Goal: Transaction & Acquisition: Purchase product/service

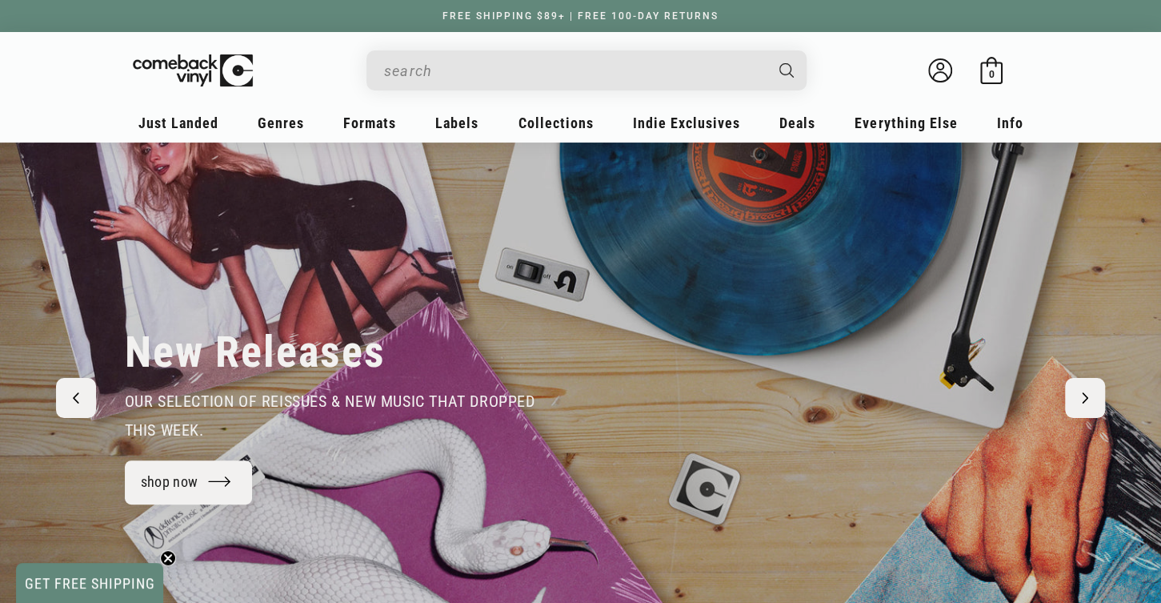
click at [506, 66] on input "When autocomplete results are available use up and down arrows to review and en…" at bounding box center [573, 70] width 379 height 33
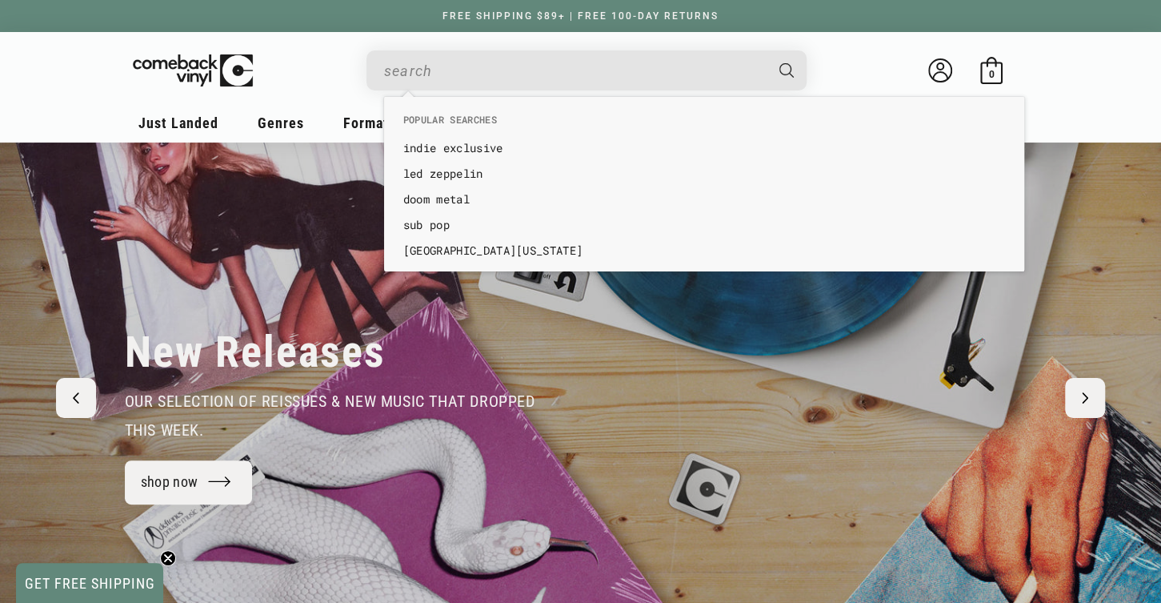
paste input "A Perfect Circle – Eat The Elephant"
type input "A Perfect Circle – Eat The Elephant"
click at [785, 67] on icon "Search" at bounding box center [786, 70] width 14 height 14
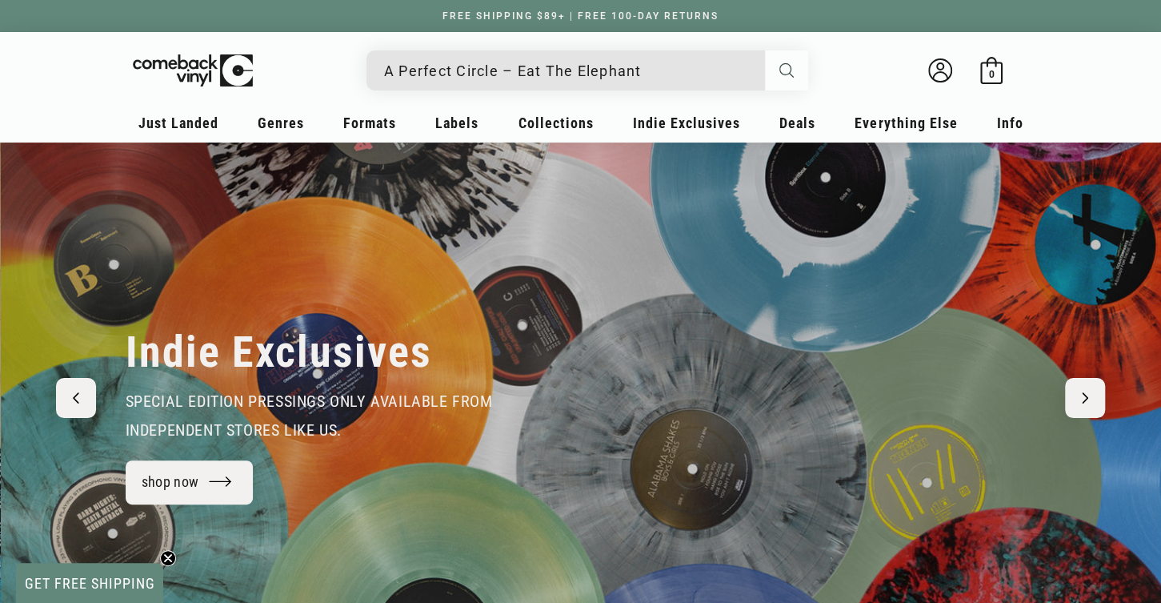
scroll to position [0, 1160]
click at [783, 70] on icon "Search" at bounding box center [786, 70] width 14 height 14
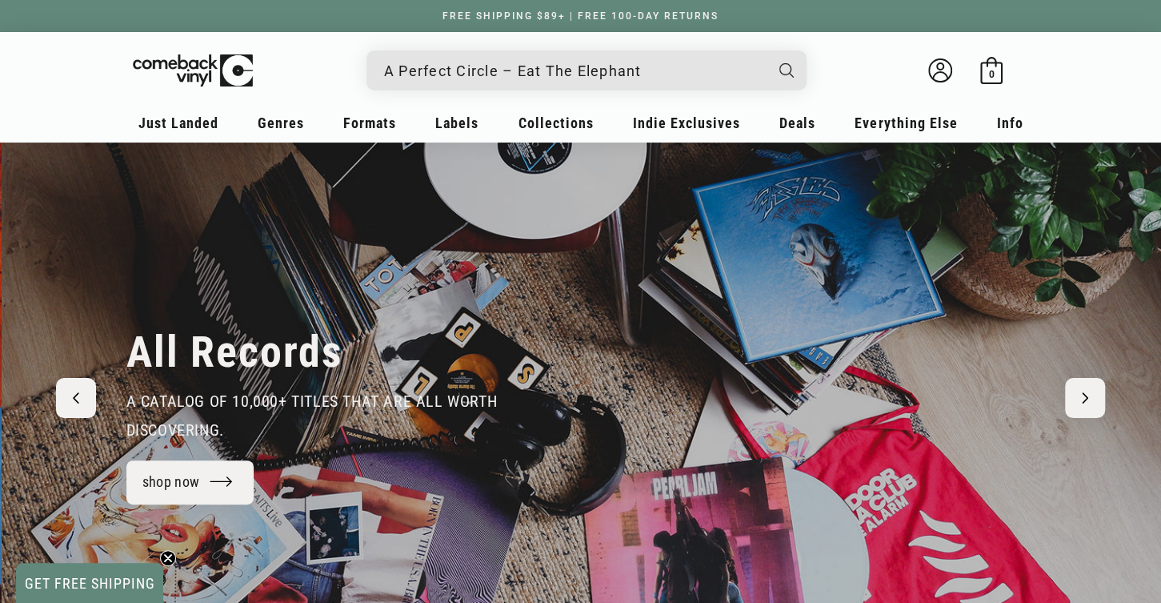
click at [658, 78] on input "A Perfect Circle – Eat The Elephant" at bounding box center [573, 70] width 379 height 33
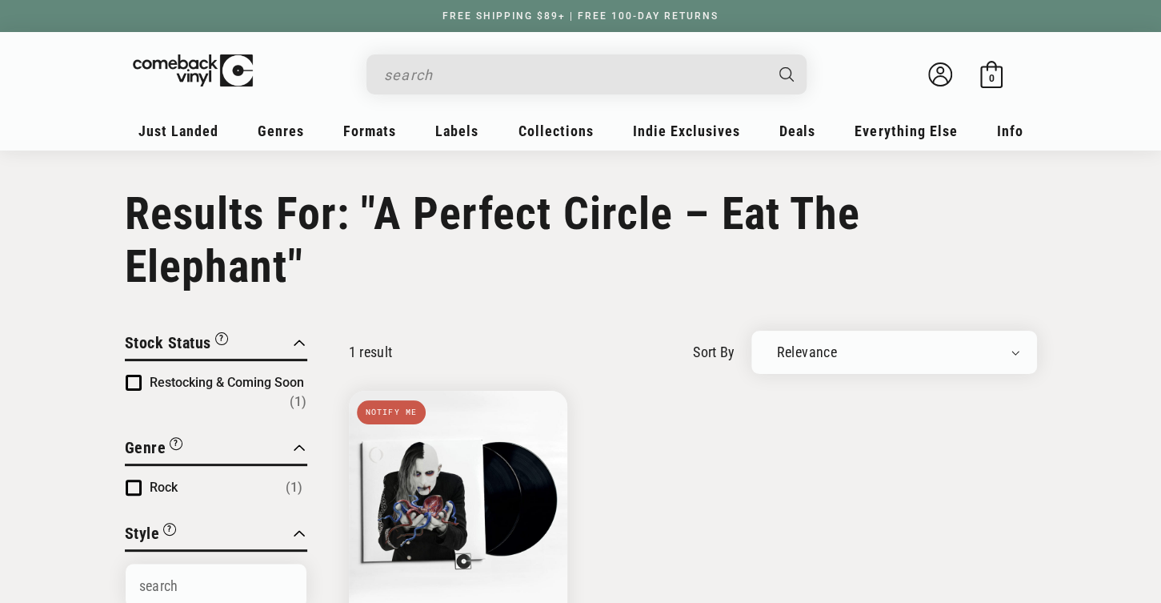
type input "A Perfect Circle – Eat The Elephant"
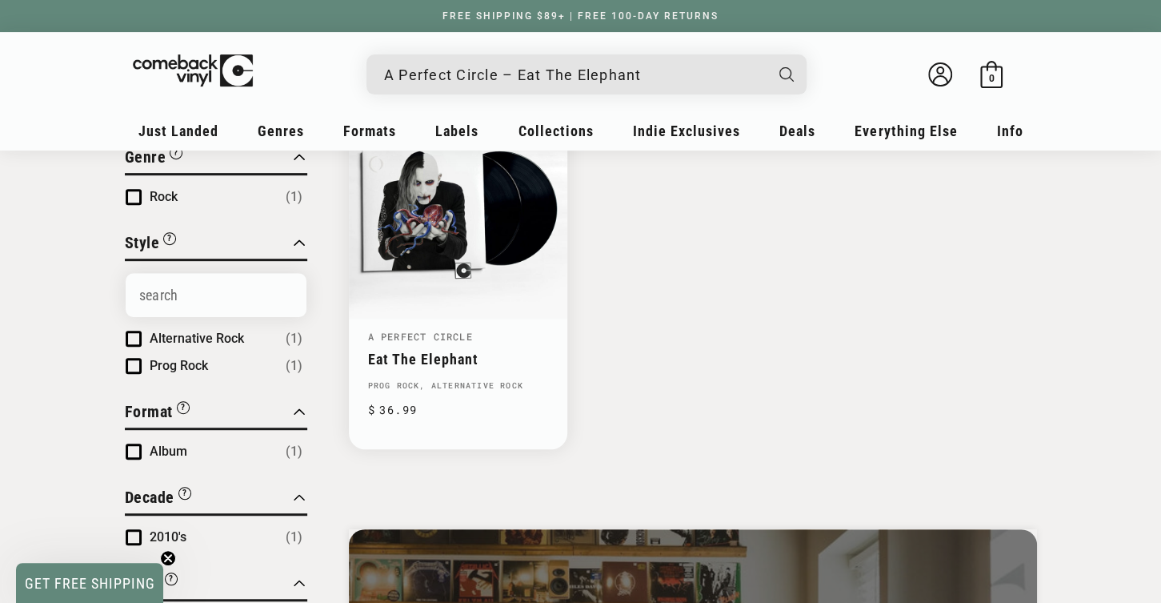
scroll to position [272, 0]
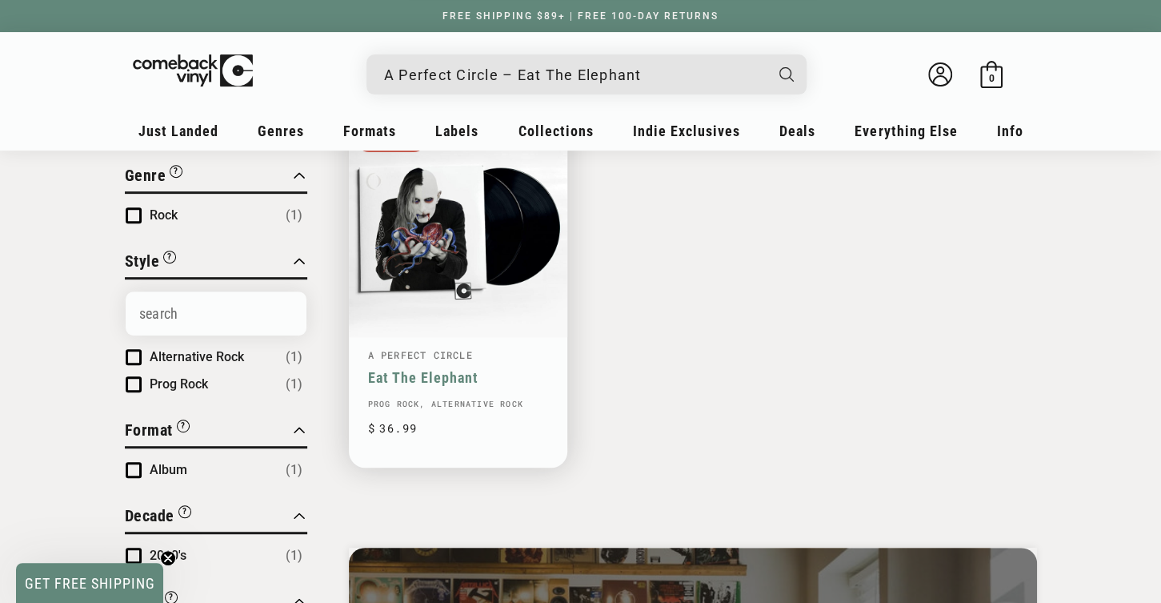
click at [461, 348] on link "A Perfect Circle" at bounding box center [420, 354] width 105 height 13
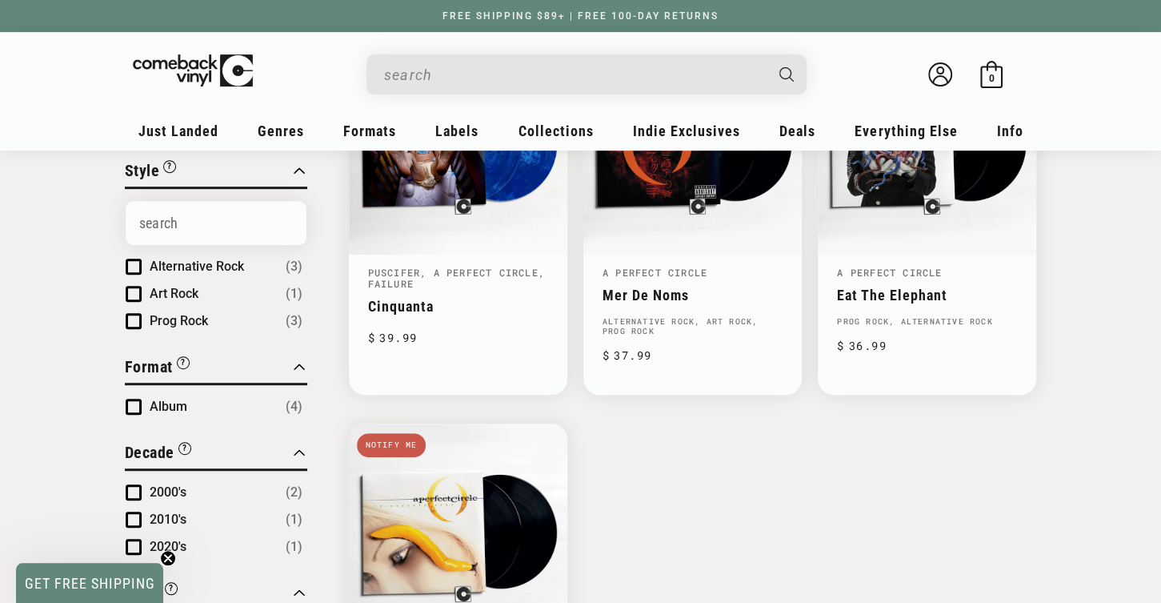
scroll to position [272, 0]
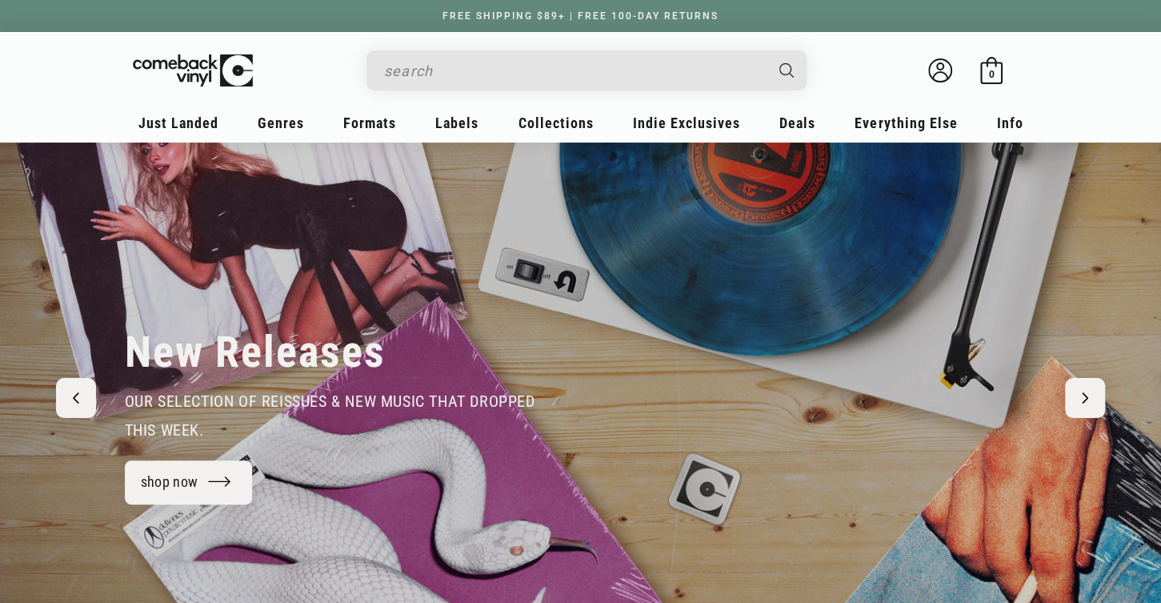
scroll to position [0, 2322]
